Goal: Task Accomplishment & Management: Manage account settings

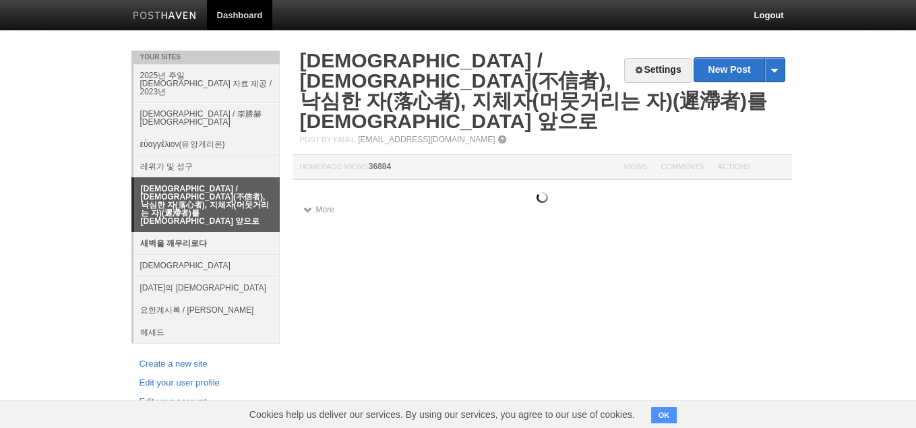
click at [191, 232] on link "새벽을 깨우리로다" at bounding box center [206, 243] width 146 height 22
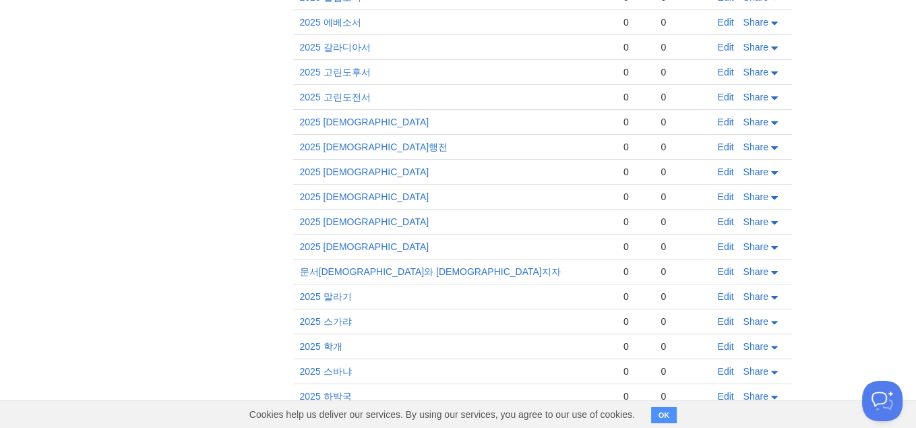
scroll to position [606, 0]
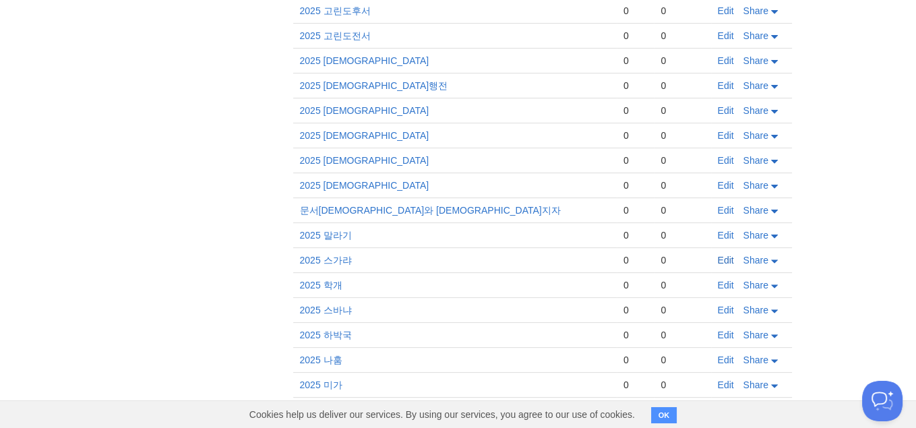
click at [724, 255] on link "Edit" at bounding box center [726, 260] width 16 height 11
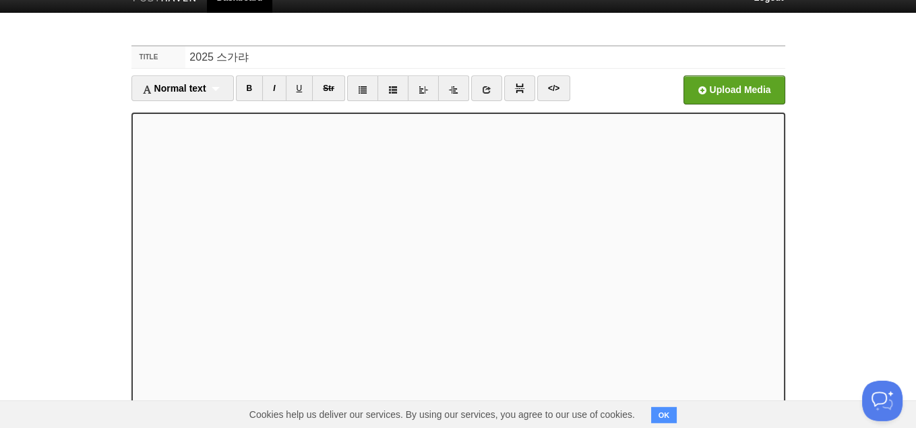
scroll to position [20, 0]
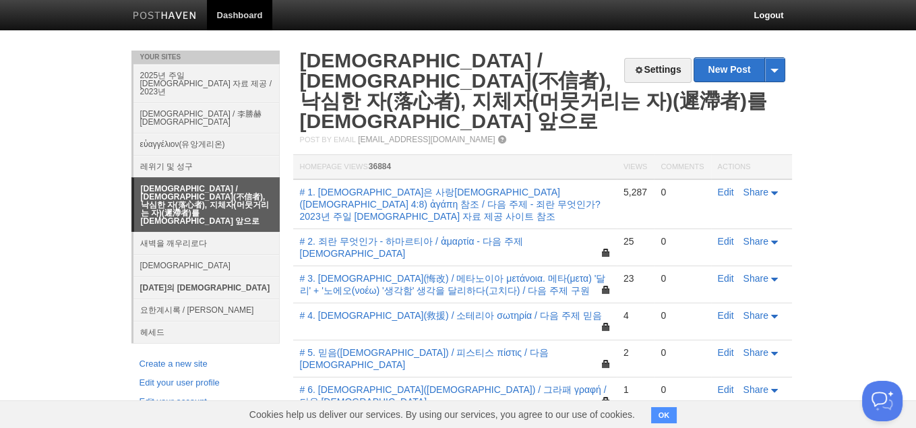
click at [168, 276] on link "[DATE]의 [DEMOGRAPHIC_DATA]" at bounding box center [206, 287] width 146 height 22
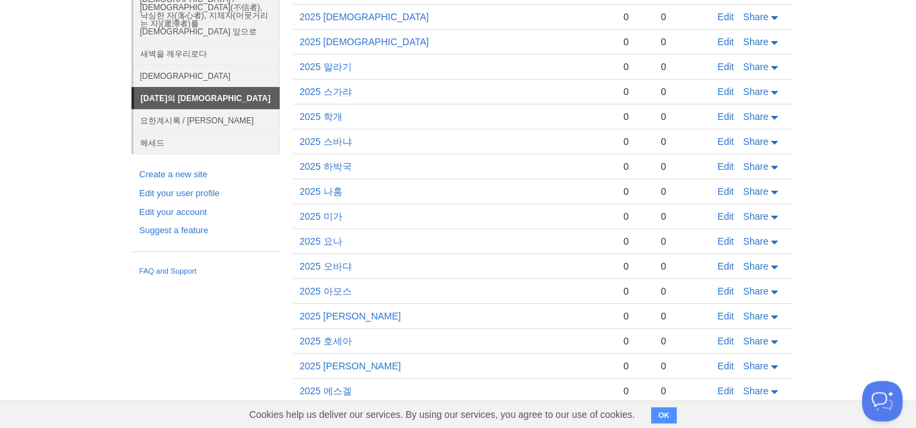
scroll to position [235, 0]
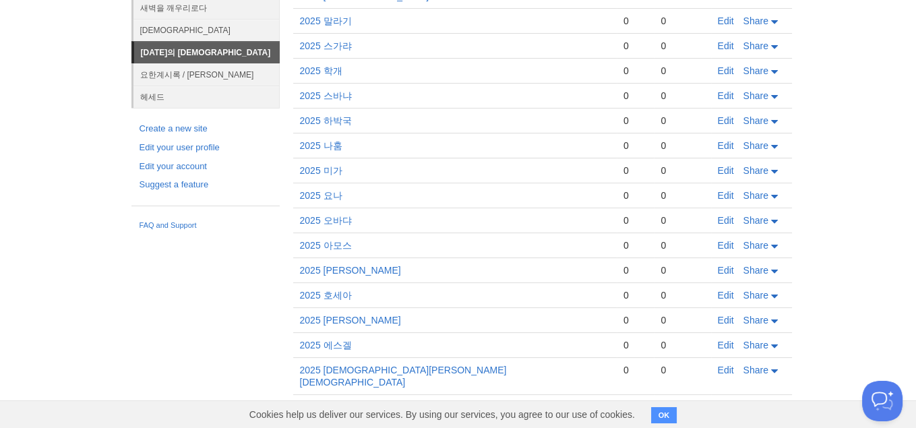
click at [718, 37] on td "Edit Share" at bounding box center [751, 46] width 81 height 25
click at [727, 46] on link "Edit" at bounding box center [726, 45] width 16 height 11
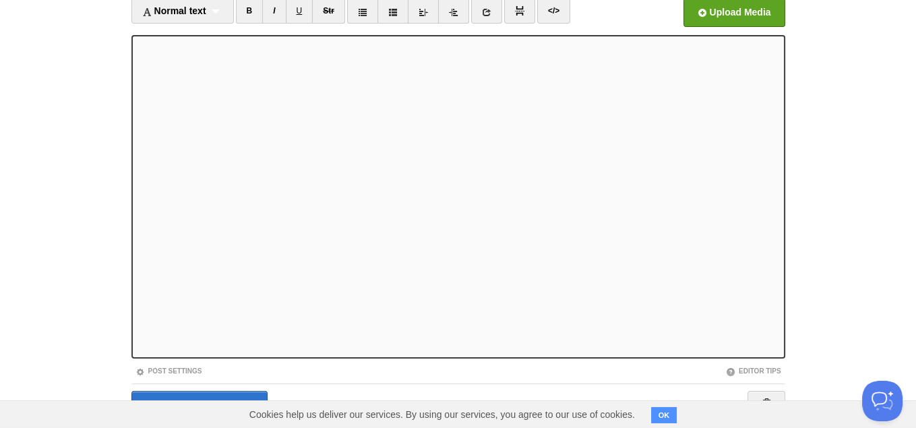
scroll to position [109, 0]
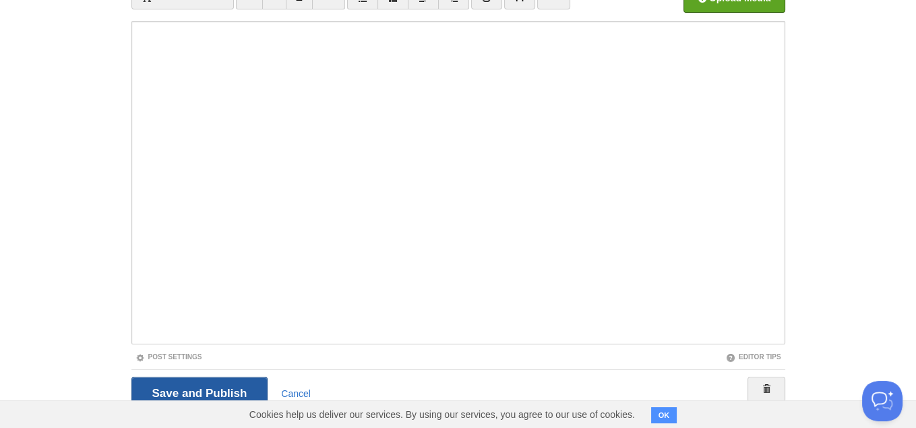
click at [216, 391] on input "Save and Publish" at bounding box center [199, 394] width 137 height 34
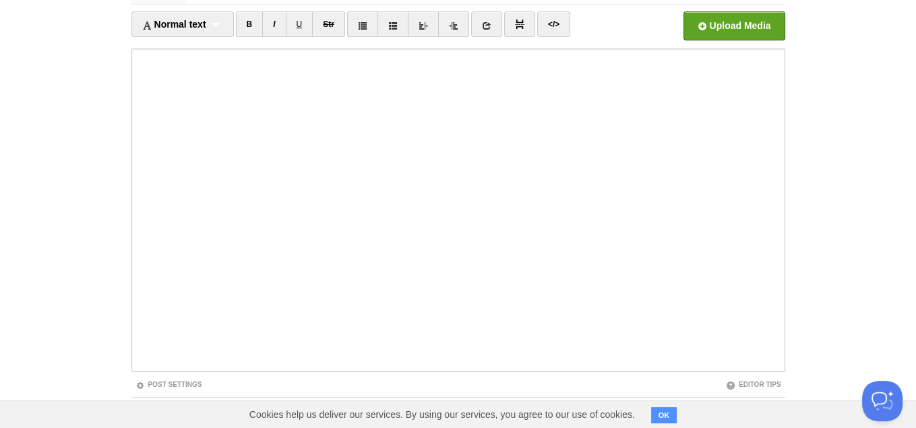
scroll to position [50, 0]
